Goal: Information Seeking & Learning: Learn about a topic

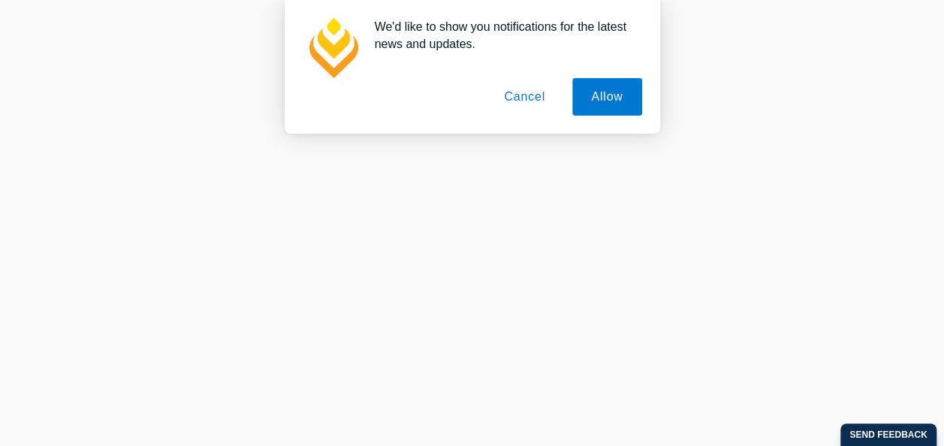
scroll to position [1951, 0]
click at [585, 96] on button "Allow" at bounding box center [606, 97] width 69 height 38
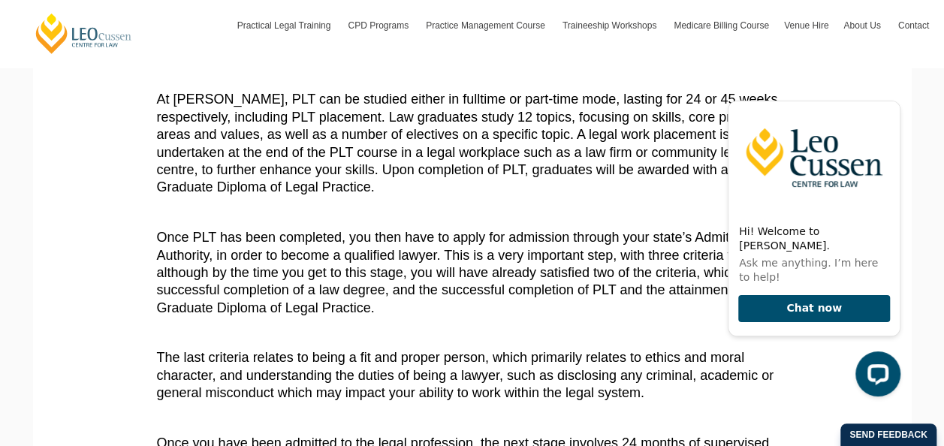
scroll to position [601, 0]
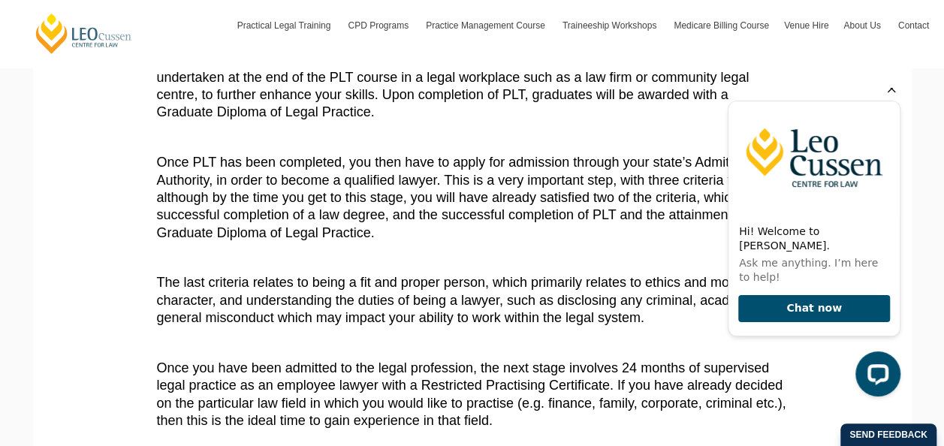
click at [888, 93] on icon "Hide greeting" at bounding box center [891, 89] width 8 height 8
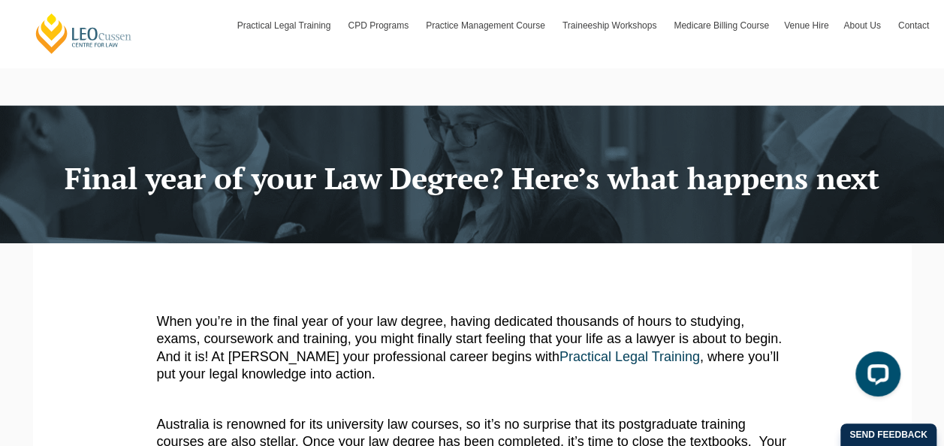
scroll to position [0, 0]
